Goal: Task Accomplishment & Management: Complete application form

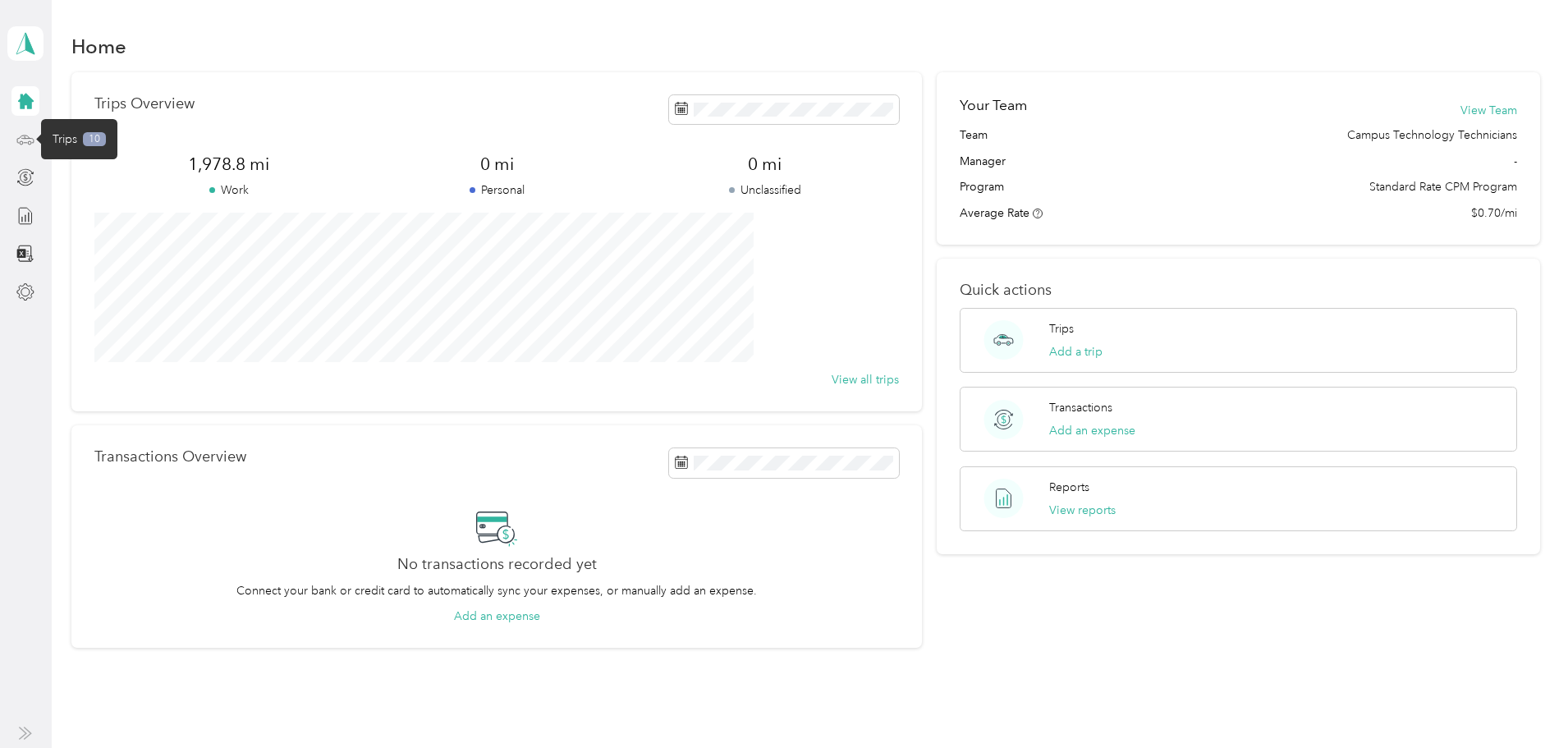
click at [20, 142] on icon at bounding box center [25, 140] width 18 height 18
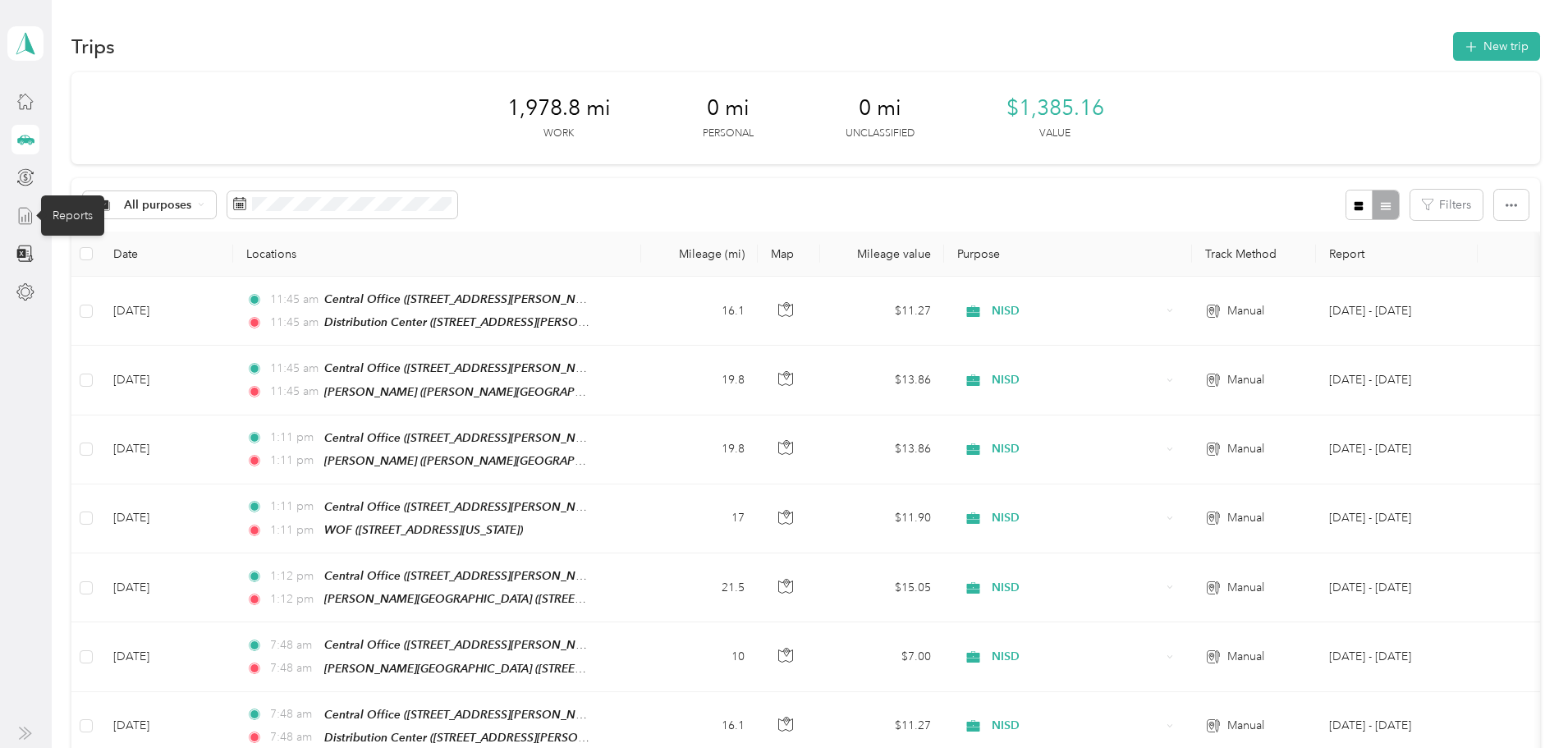
click at [28, 219] on icon at bounding box center [25, 216] width 18 height 18
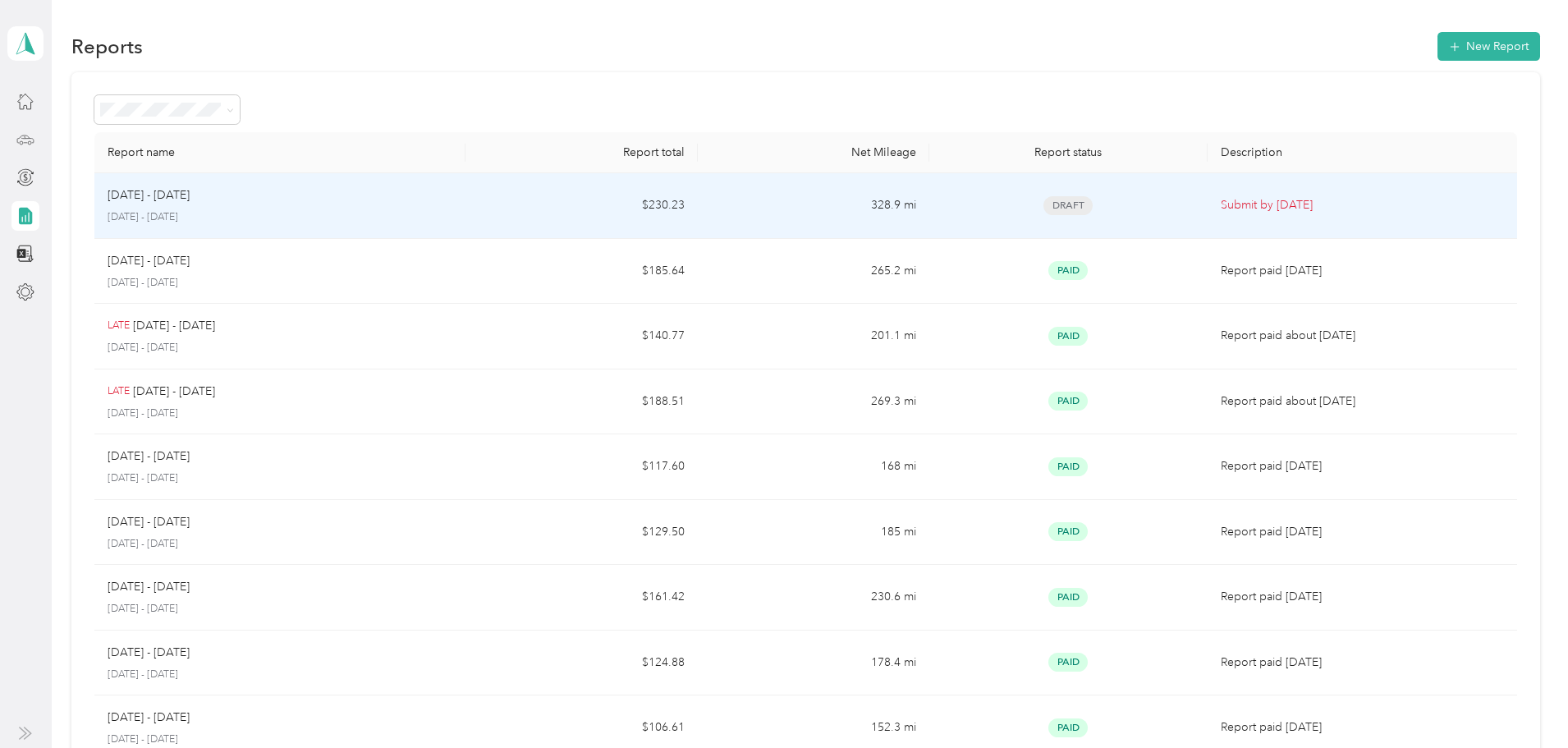
click at [1044, 202] on span "Draft" at bounding box center [1068, 205] width 49 height 19
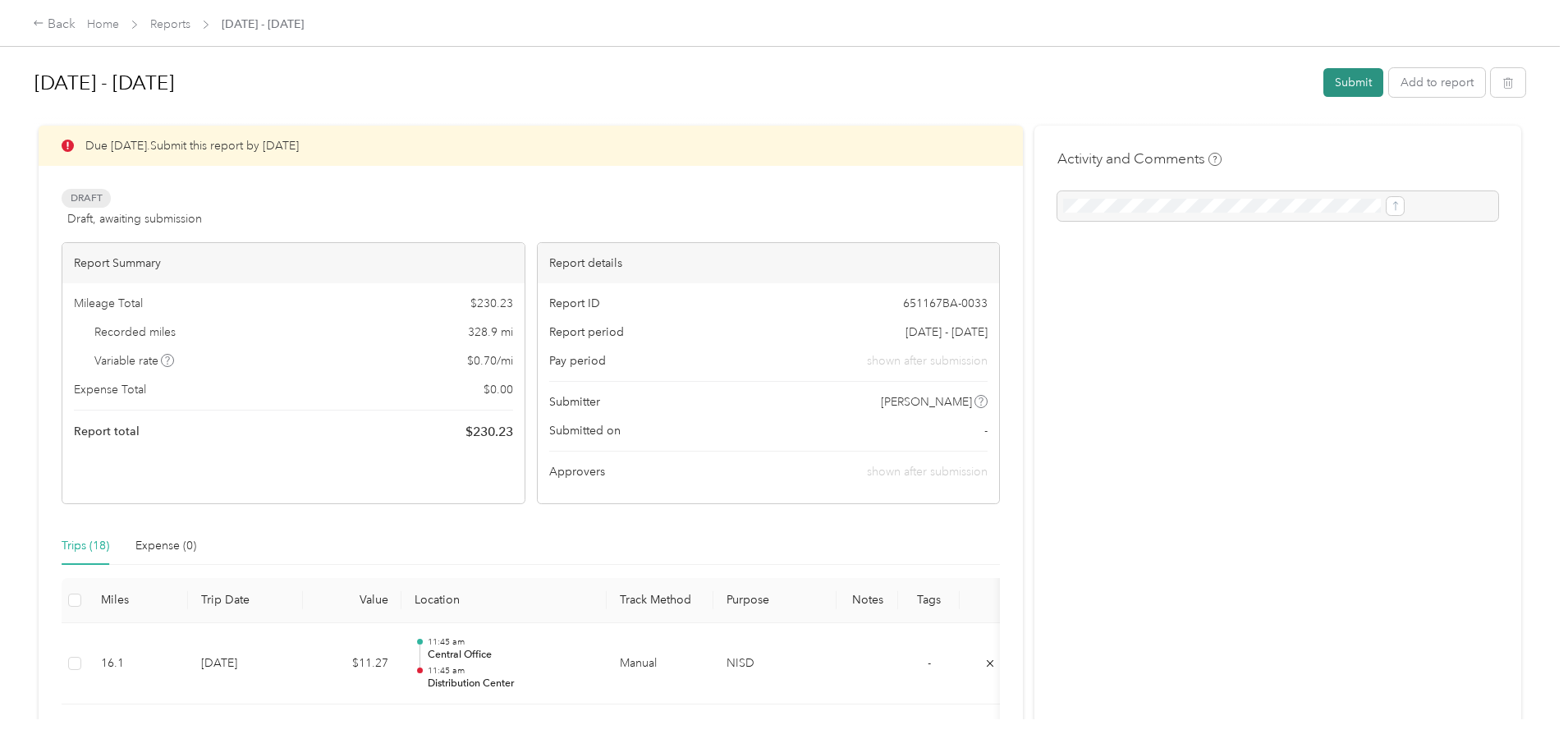
click at [1324, 80] on button "Submit" at bounding box center [1354, 83] width 60 height 29
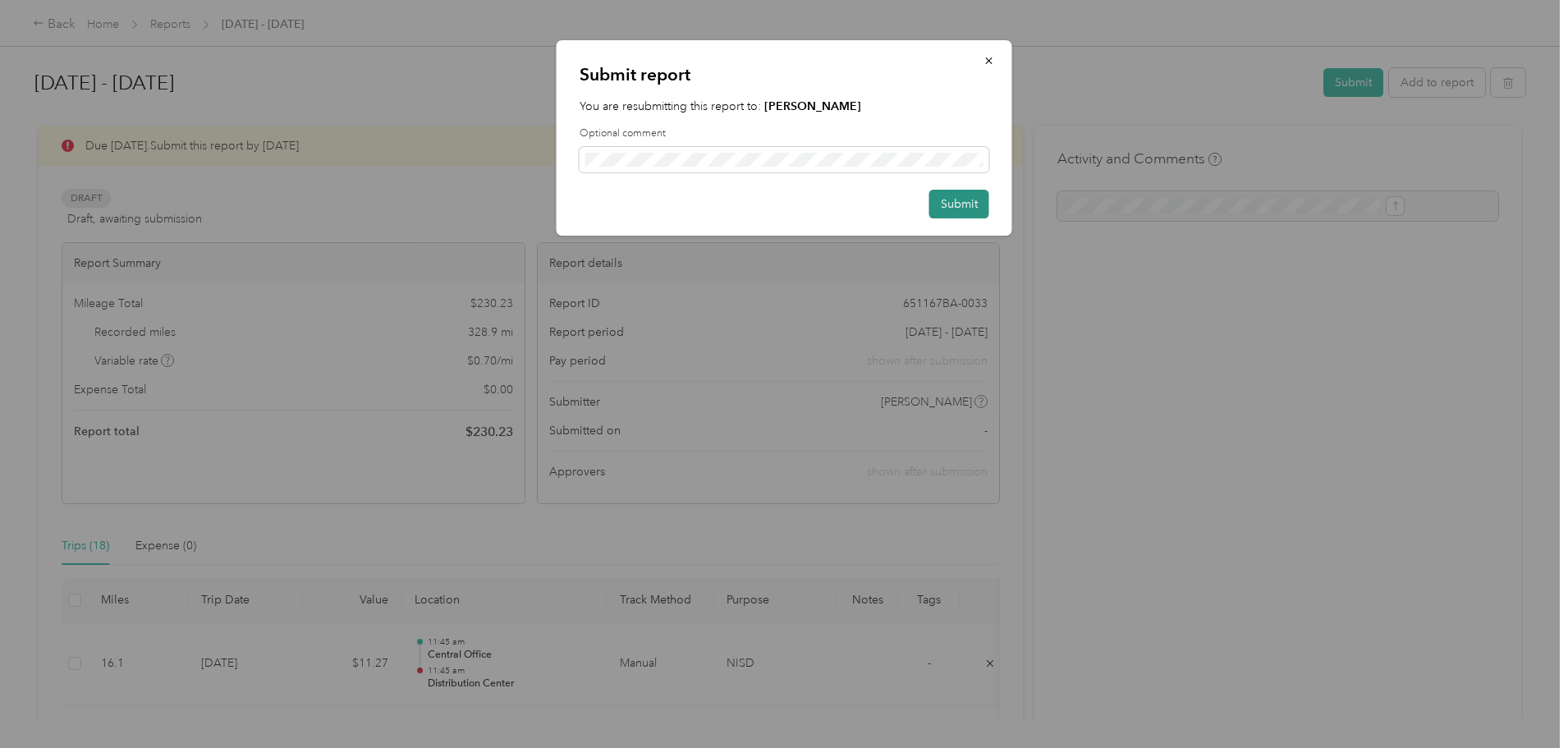
click at [950, 203] on button "Submit" at bounding box center [959, 204] width 60 height 29
